Goal: Task Accomplishment & Management: Manage account settings

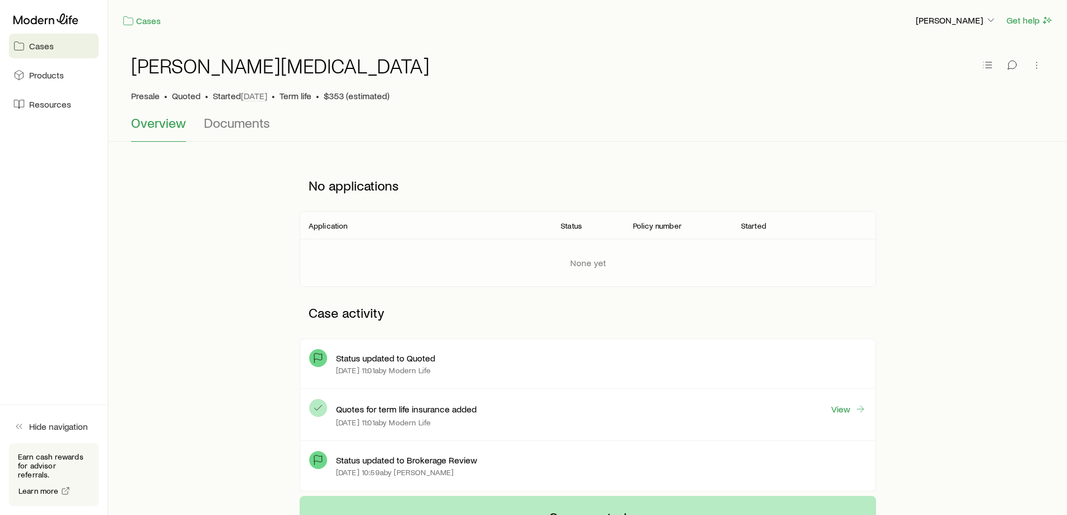
click at [43, 41] on span "Cases" at bounding box center [41, 45] width 25 height 11
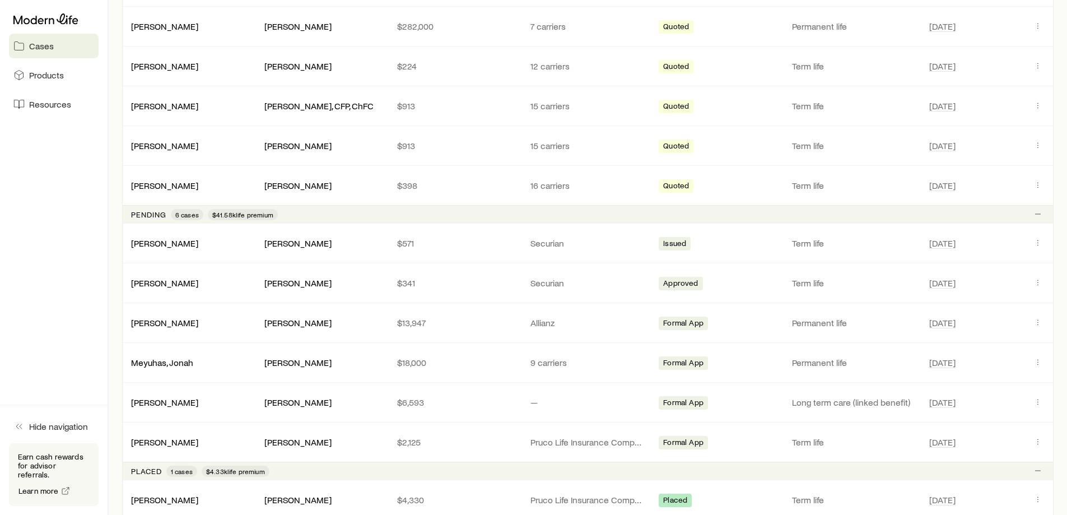
scroll to position [1064, 0]
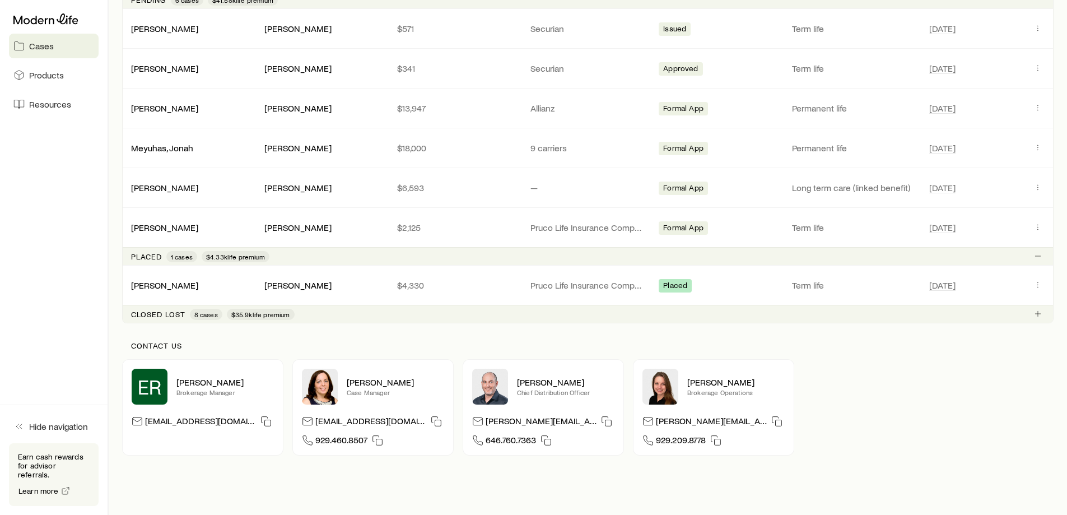
click at [165, 314] on p "Closed lost" at bounding box center [158, 314] width 54 height 9
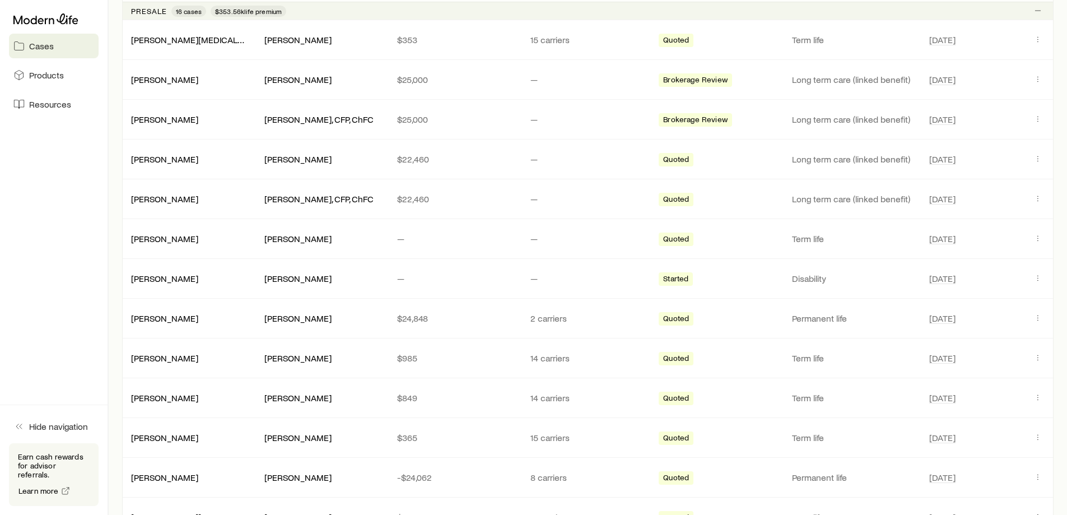
scroll to position [224, 0]
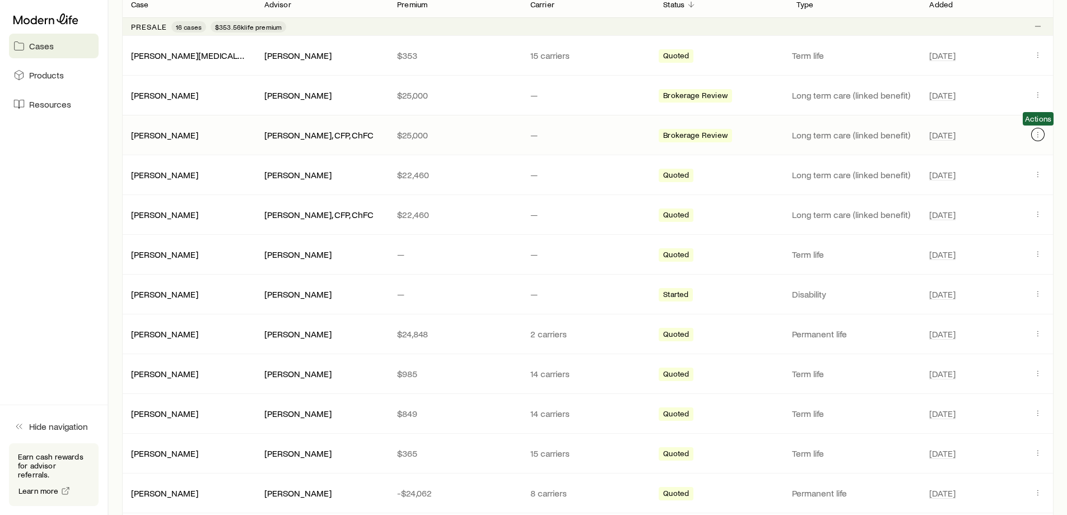
click at [1038, 137] on icon "Client cases" at bounding box center [1037, 134] width 9 height 9
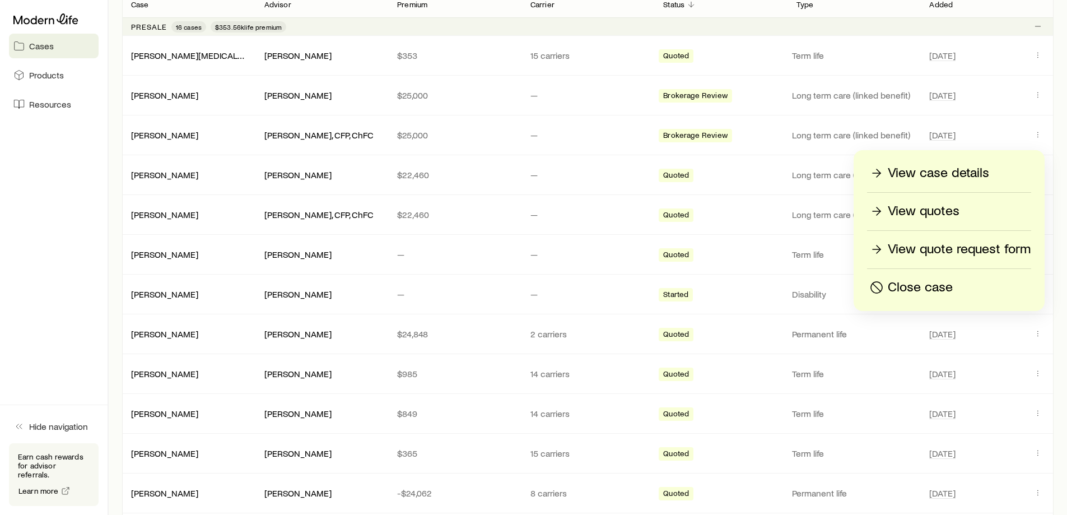
click at [975, 172] on p "View case details" at bounding box center [937, 173] width 101 height 18
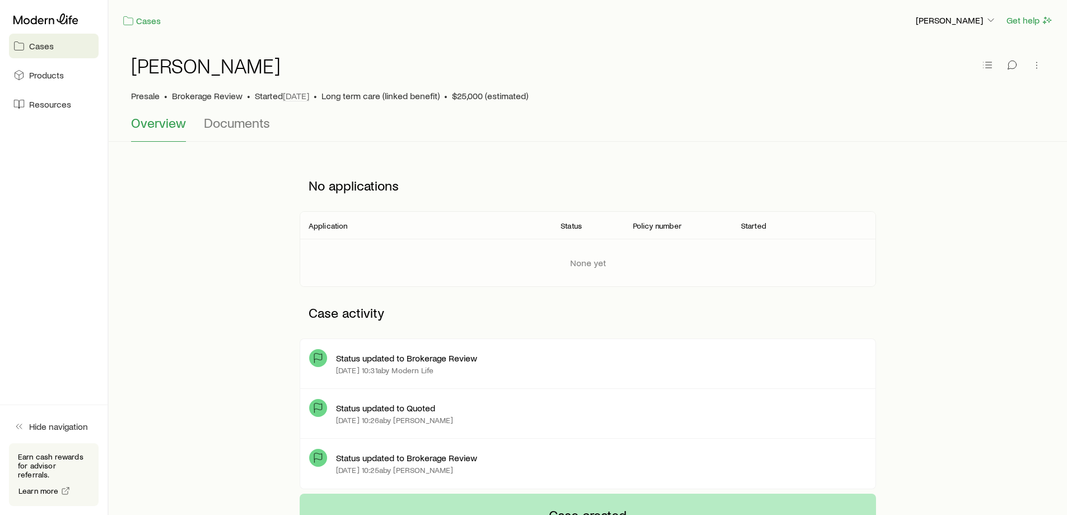
click at [37, 48] on span "Cases" at bounding box center [41, 45] width 25 height 11
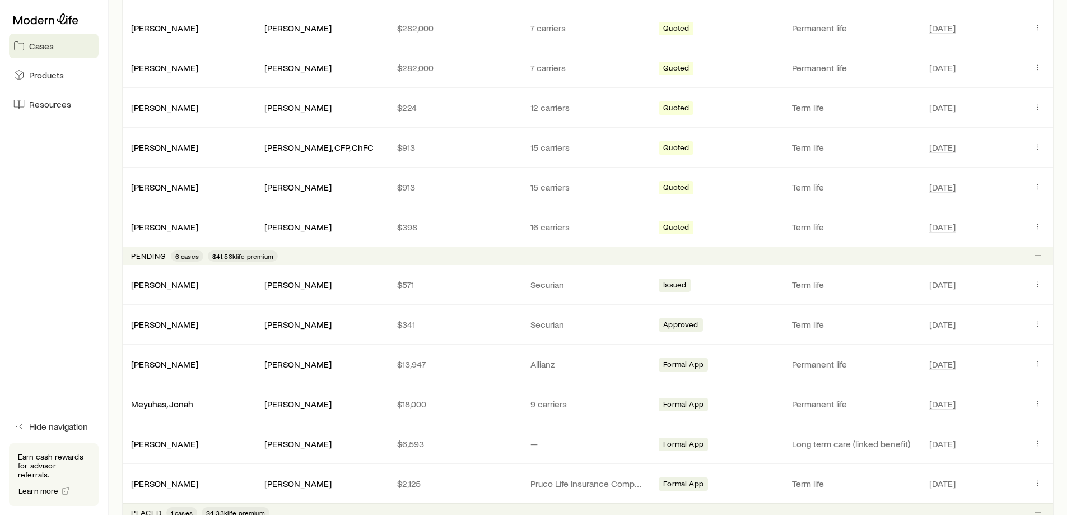
scroll to position [840, 0]
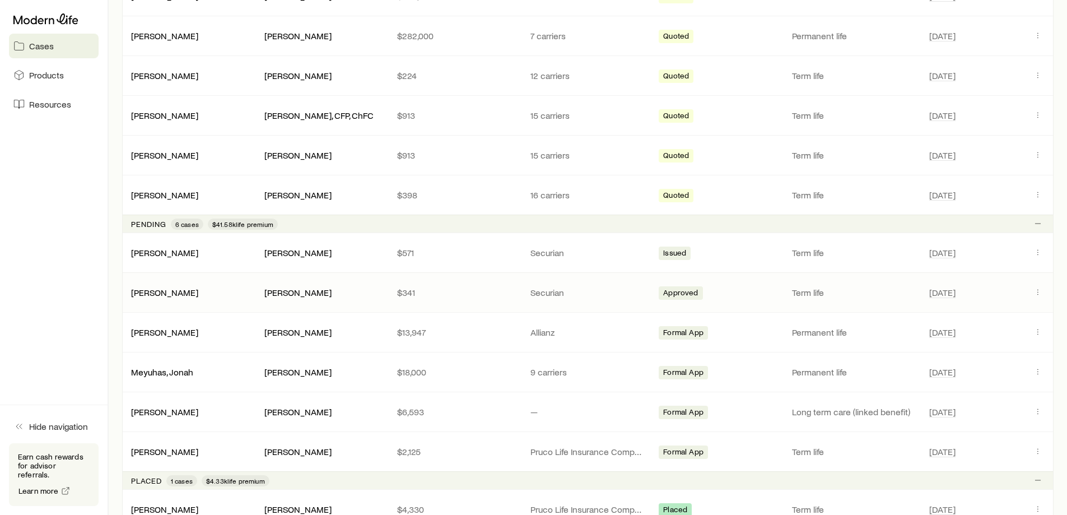
click at [775, 293] on div "Approved" at bounding box center [720, 292] width 124 height 15
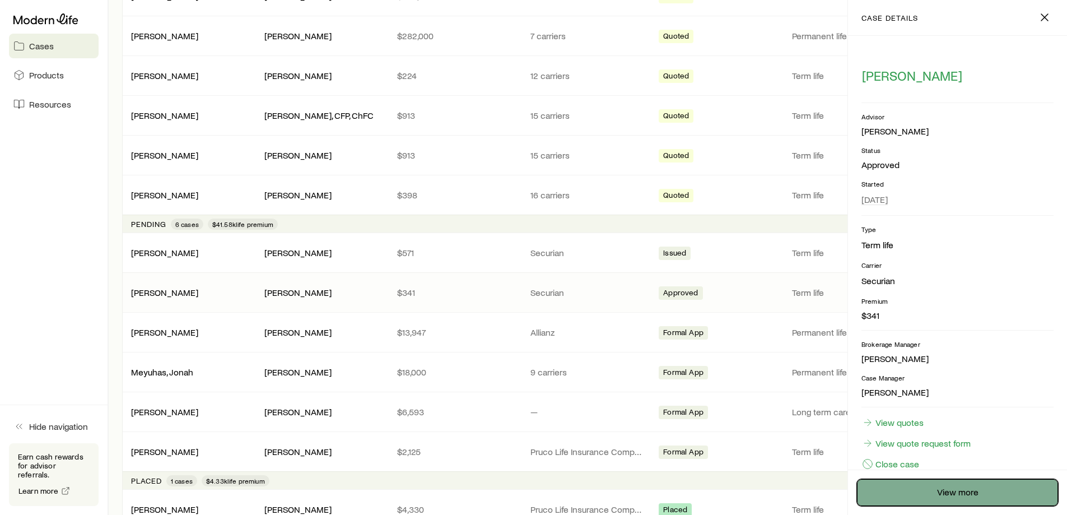
click at [978, 487] on link "View more" at bounding box center [957, 492] width 201 height 27
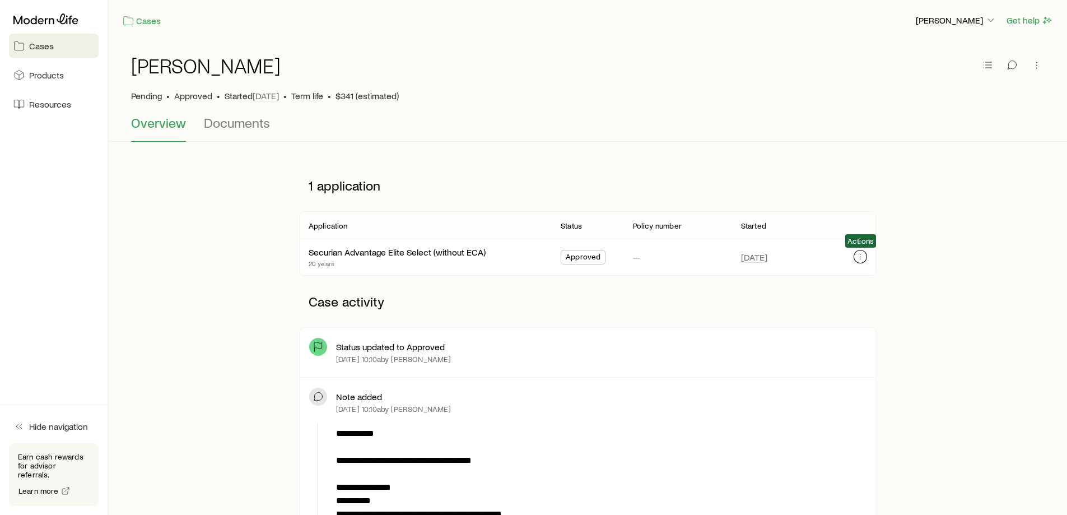
click at [857, 255] on icon "button" at bounding box center [860, 256] width 9 height 9
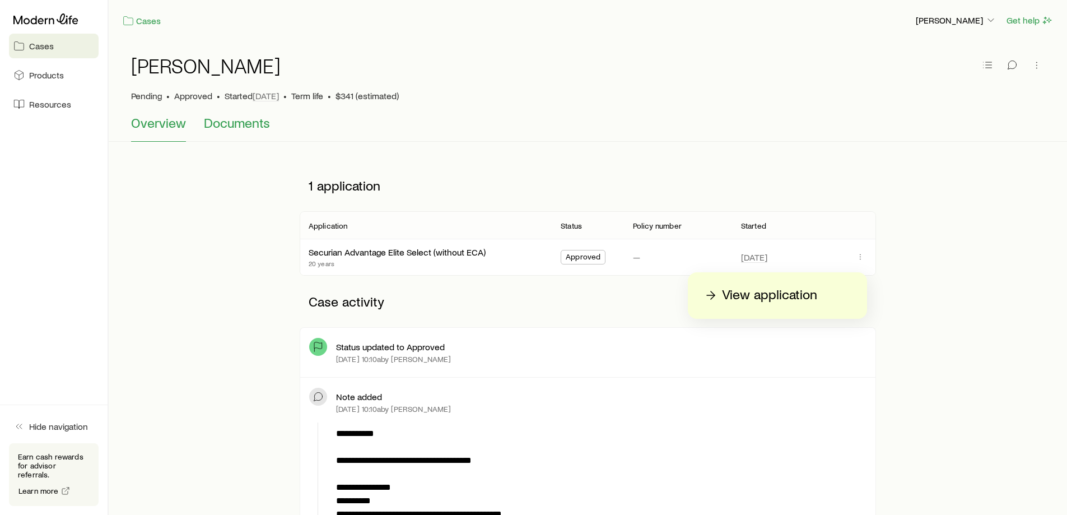
click at [258, 121] on span "Documents" at bounding box center [237, 123] width 66 height 16
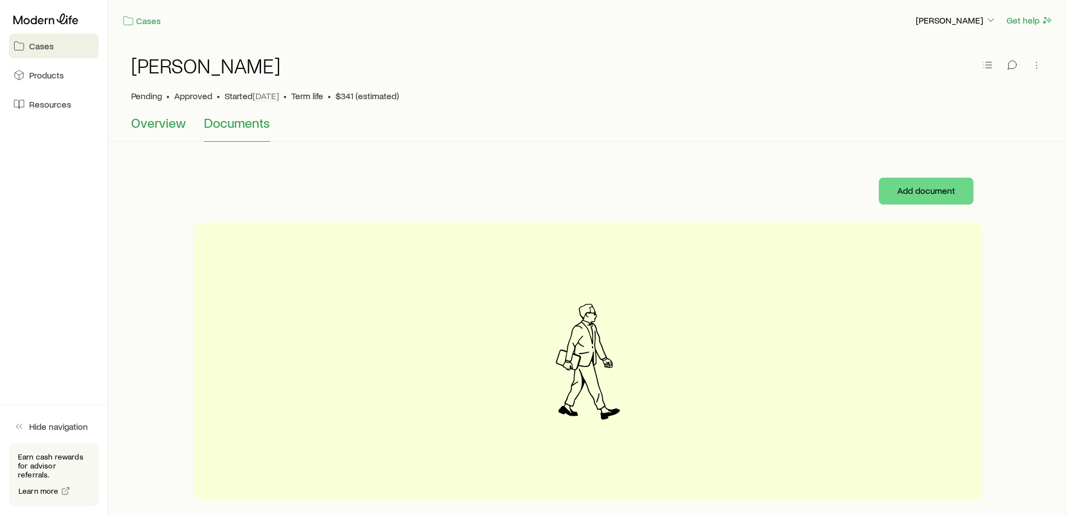
click at [176, 122] on span "Overview" at bounding box center [158, 123] width 55 height 16
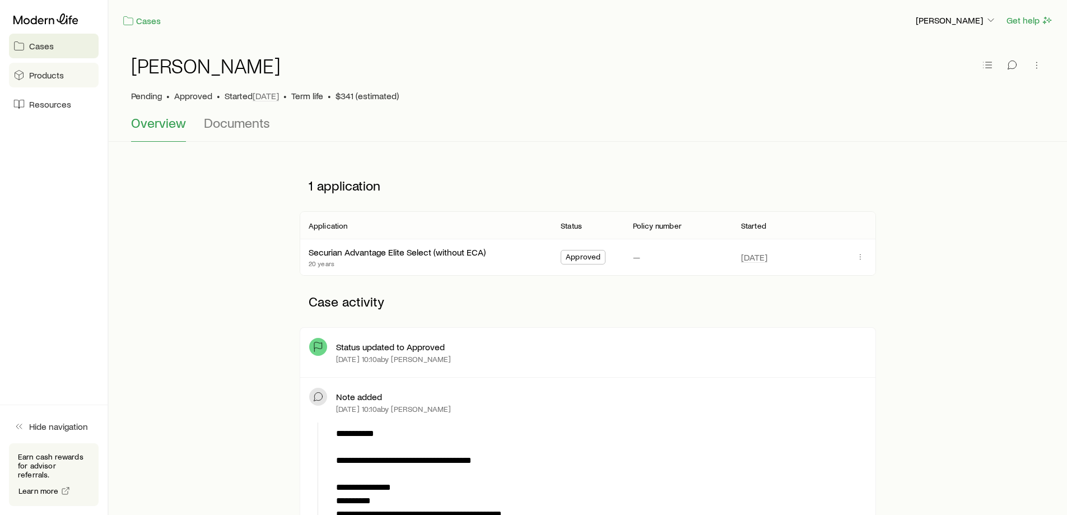
click at [36, 83] on link "Products" at bounding box center [54, 75] width 90 height 25
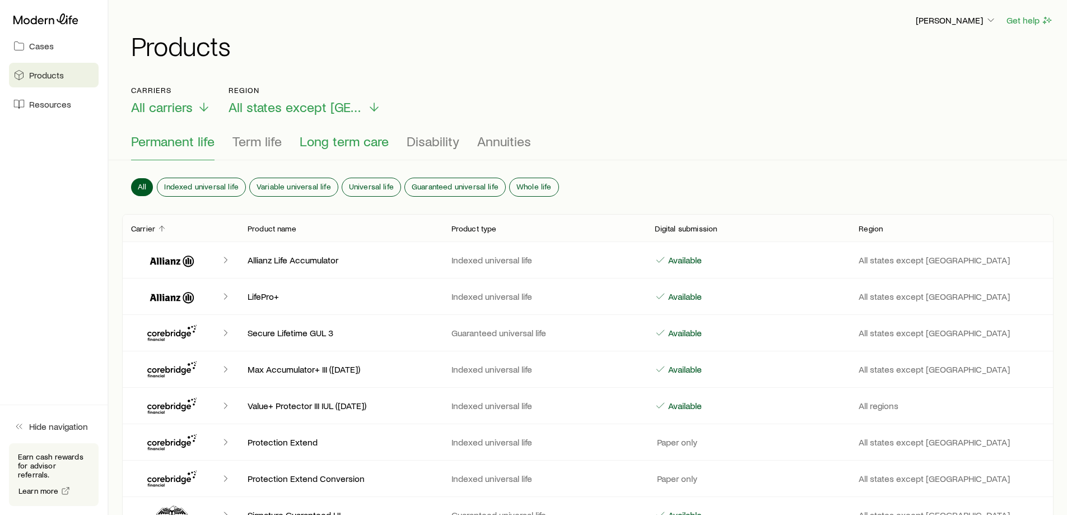
click at [343, 143] on span "Long term care" at bounding box center [344, 141] width 89 height 16
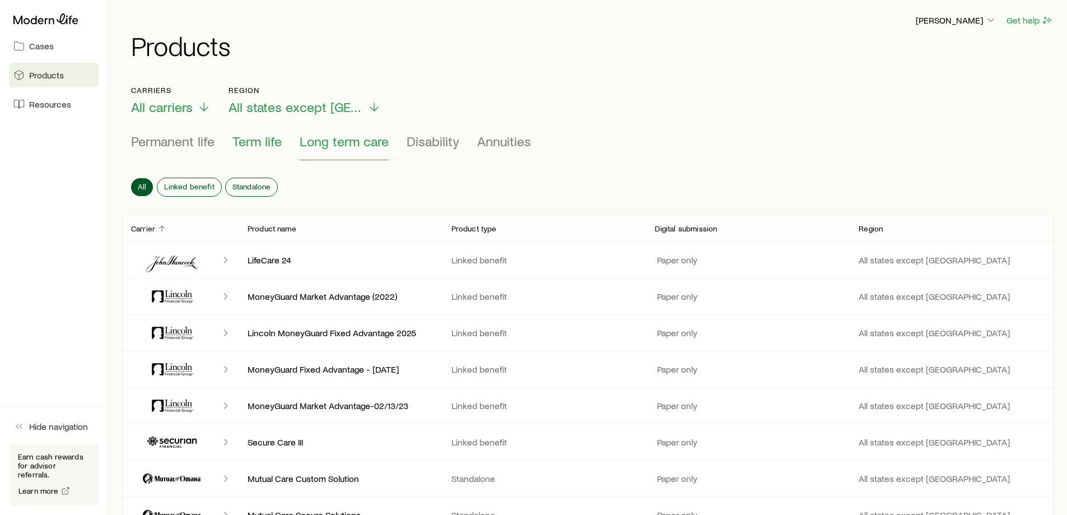
click at [262, 140] on span "Term life" at bounding box center [256, 141] width 49 height 16
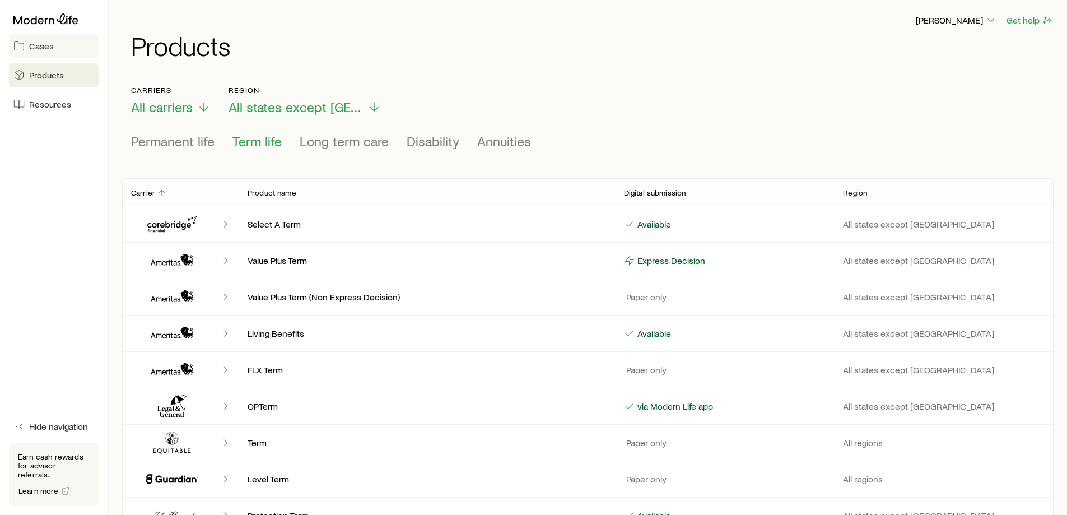
click at [45, 50] on span "Cases" at bounding box center [41, 45] width 25 height 11
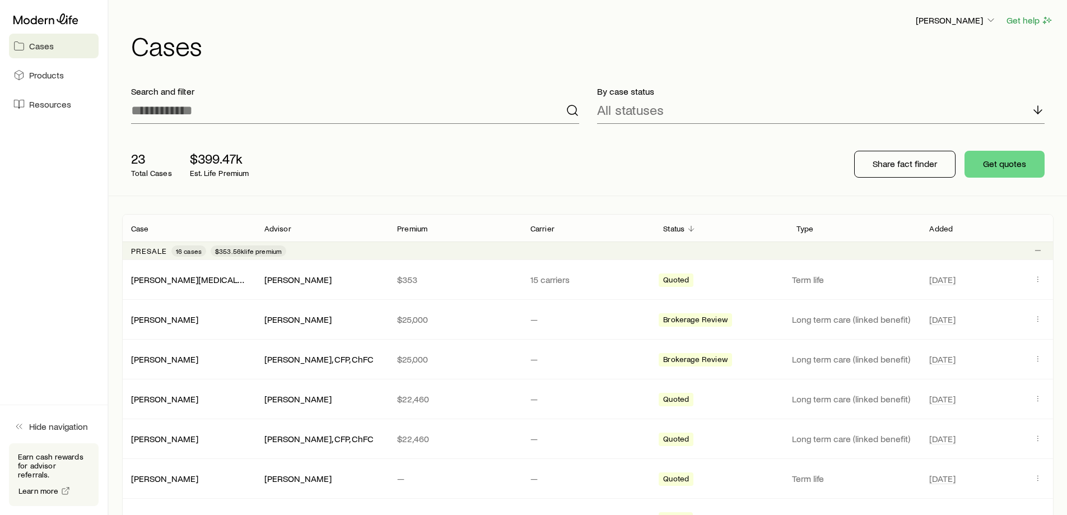
scroll to position [56, 0]
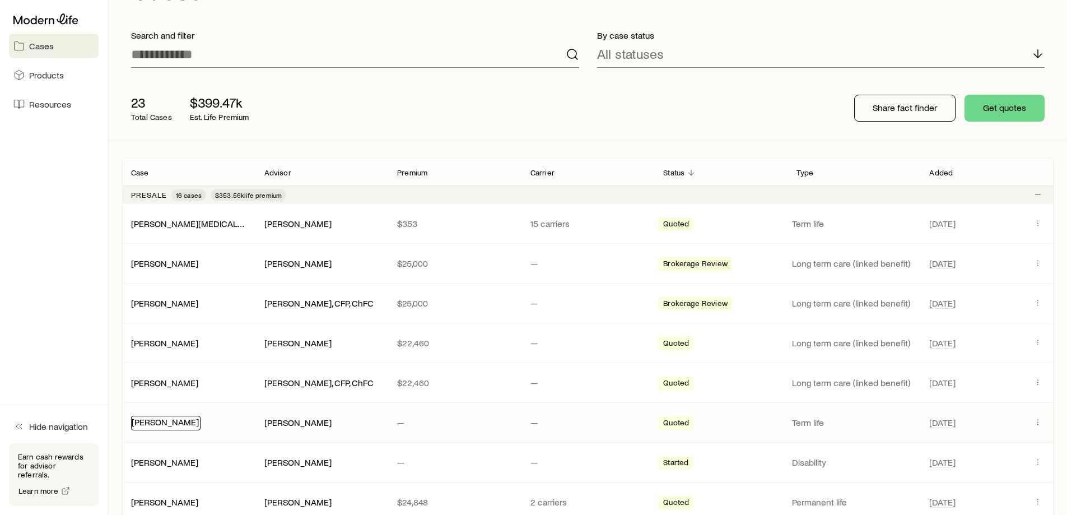
click at [169, 426] on link "[PERSON_NAME]" at bounding box center [165, 421] width 67 height 11
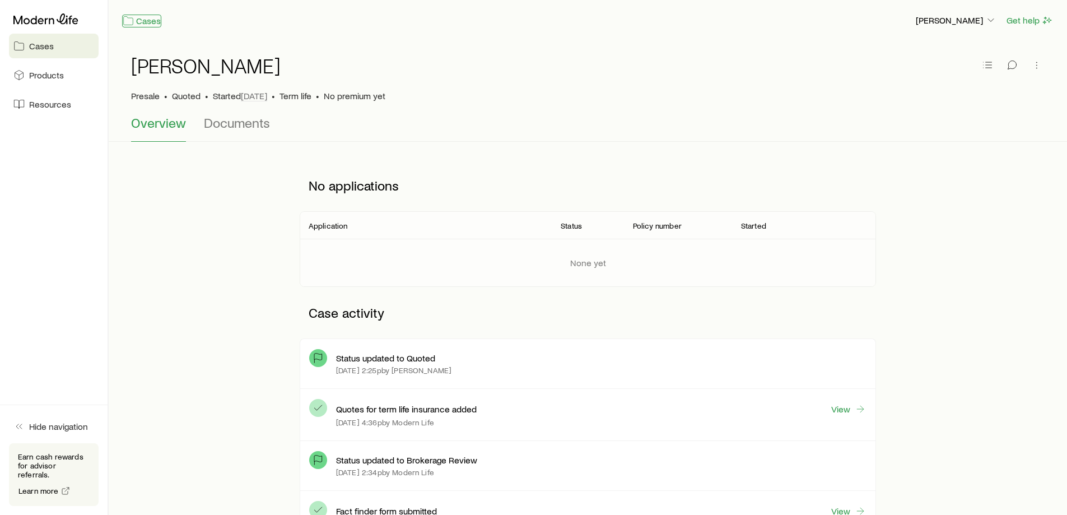
click at [141, 20] on link "Cases" at bounding box center [141, 21] width 39 height 13
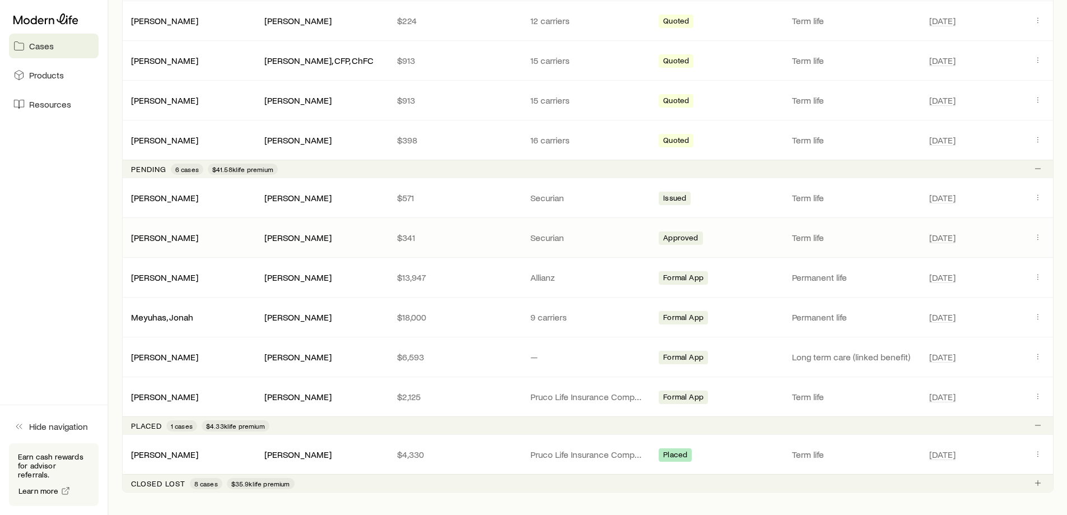
scroll to position [896, 0]
click at [1034, 239] on icon "Client cases" at bounding box center [1037, 235] width 9 height 9
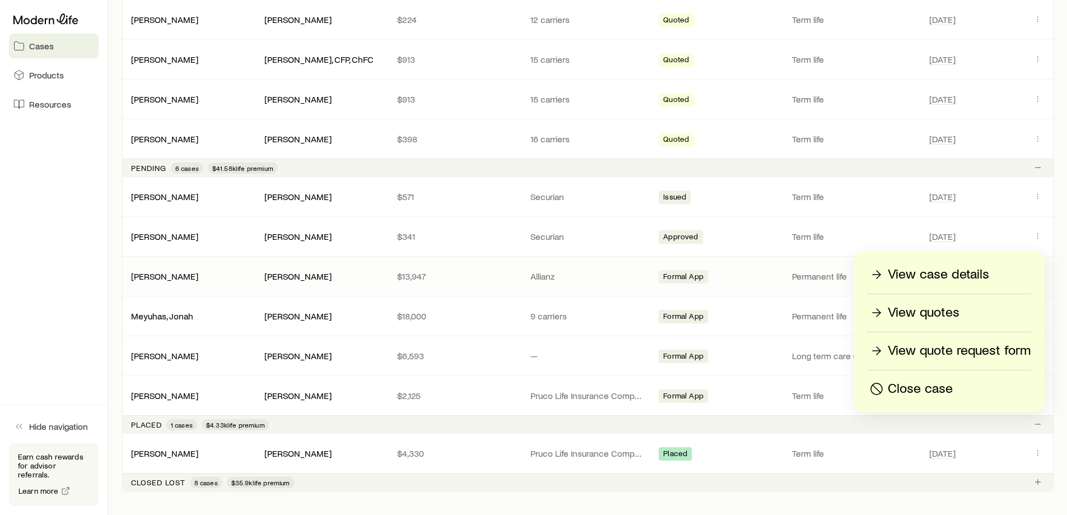
click at [510, 281] on p "$13,947" at bounding box center [454, 275] width 115 height 11
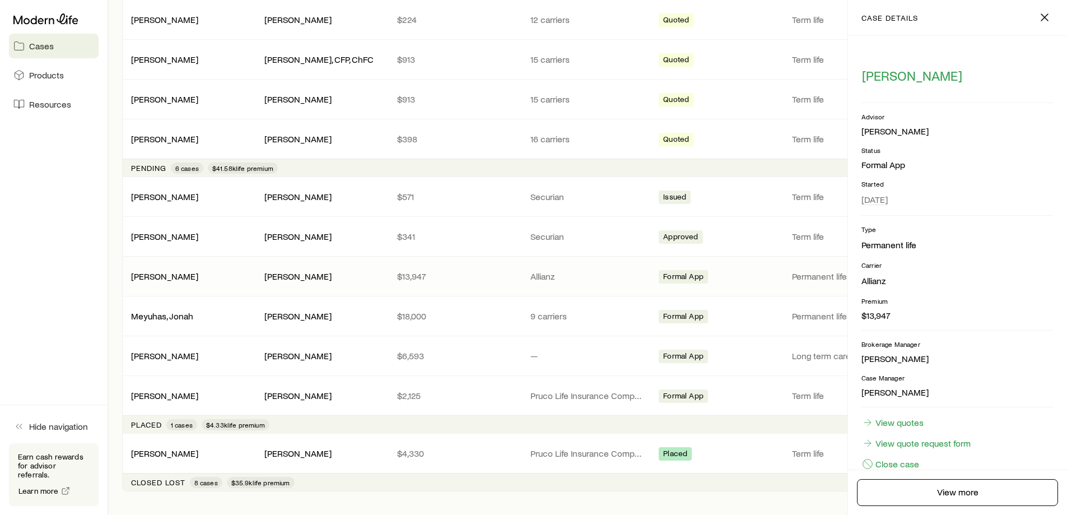
click at [510, 281] on p "$13,947" at bounding box center [454, 275] width 115 height 11
click at [1044, 19] on icon "button" at bounding box center [1044, 17] width 13 height 13
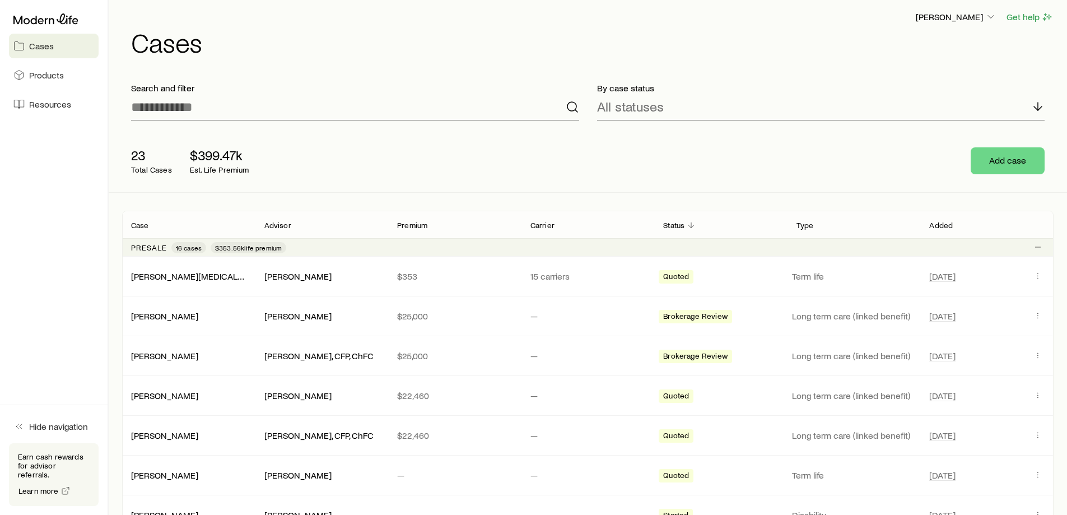
scroll to position [0, 0]
